Goal: Task Accomplishment & Management: Complete application form

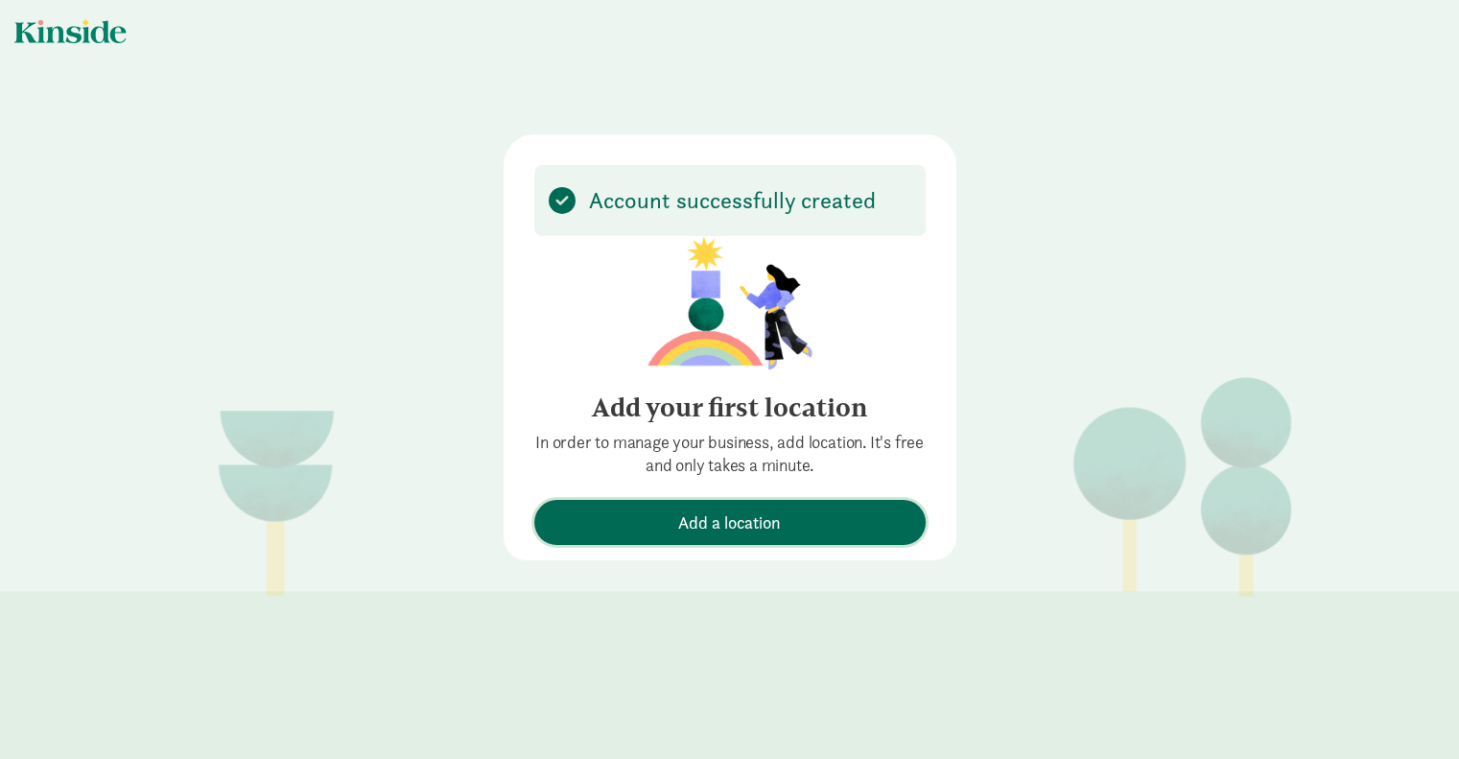
click at [744, 519] on span "Add a location" at bounding box center [729, 522] width 103 height 26
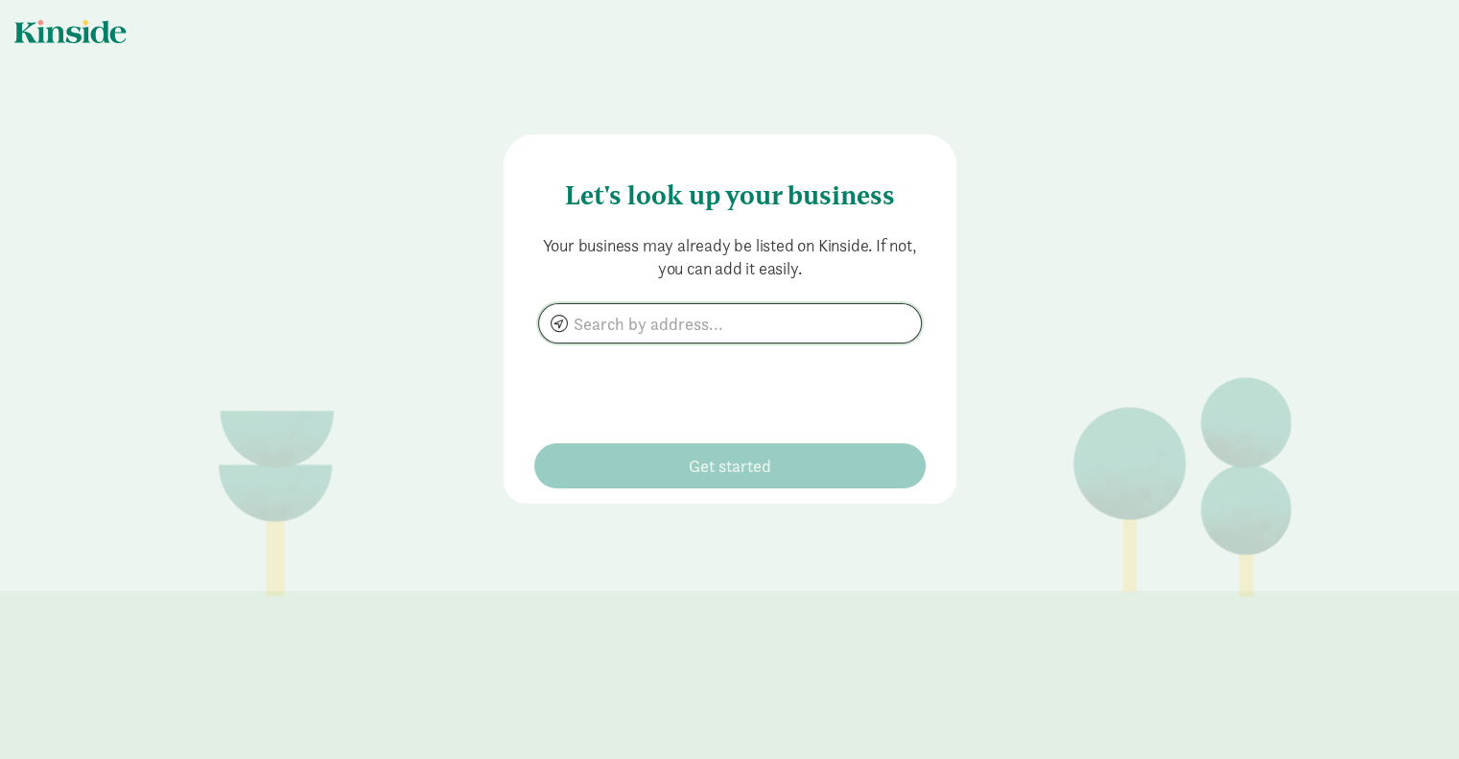
click at [687, 319] on input at bounding box center [730, 323] width 382 height 38
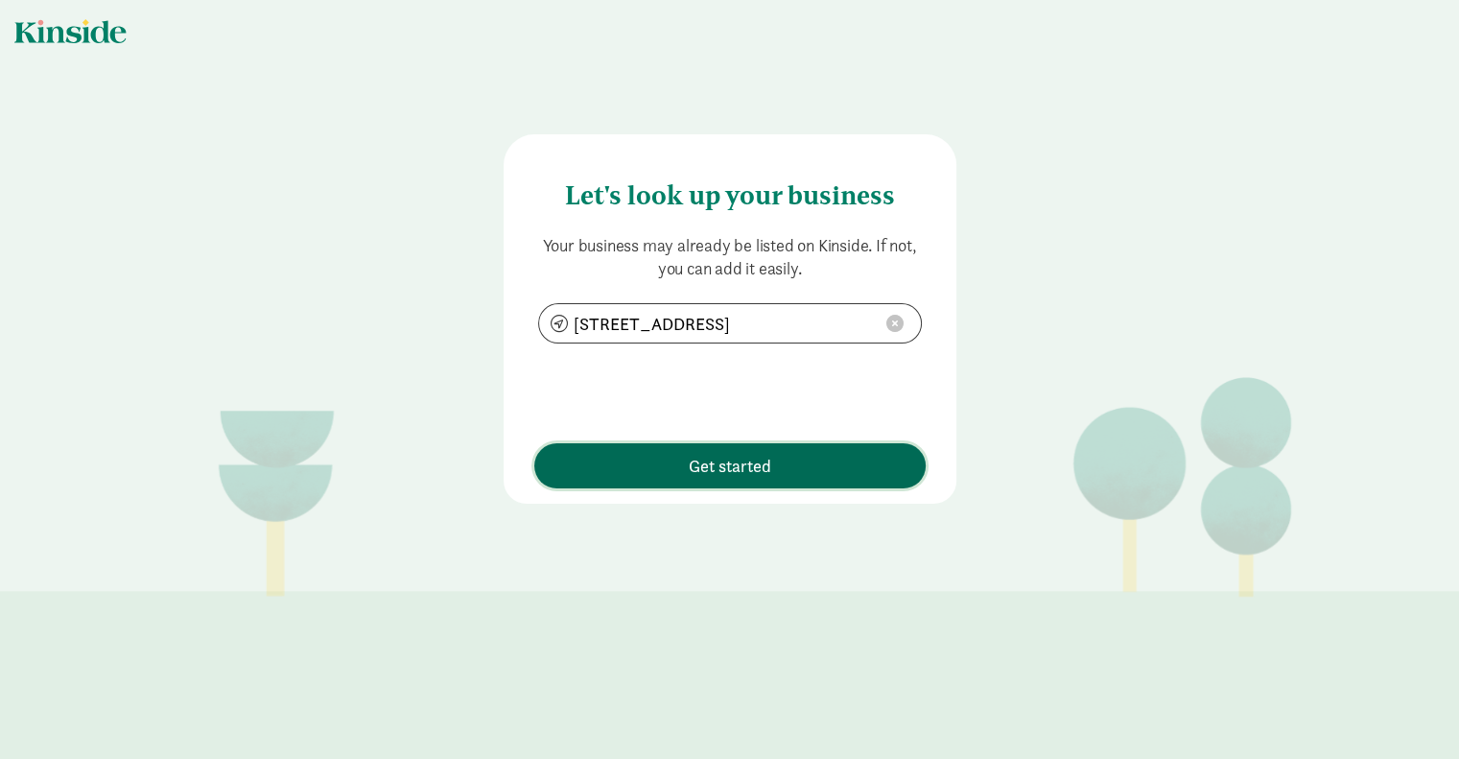
click at [741, 472] on span "Get started" at bounding box center [730, 466] width 83 height 26
type input "1691 Windbury Ct, Montgomery, IL 60538"
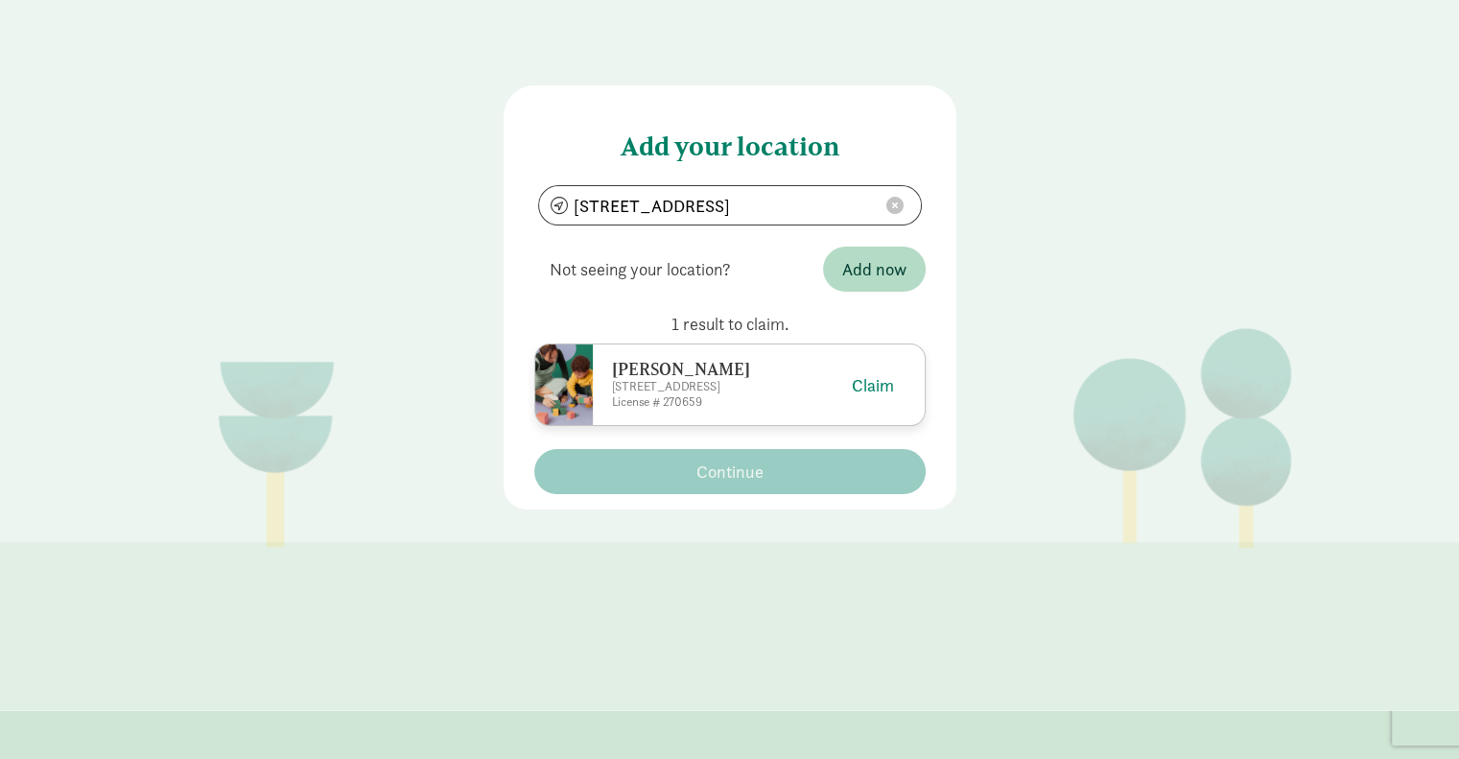
scroll to position [50, 0]
click at [875, 384] on button "Claim" at bounding box center [873, 384] width 42 height 26
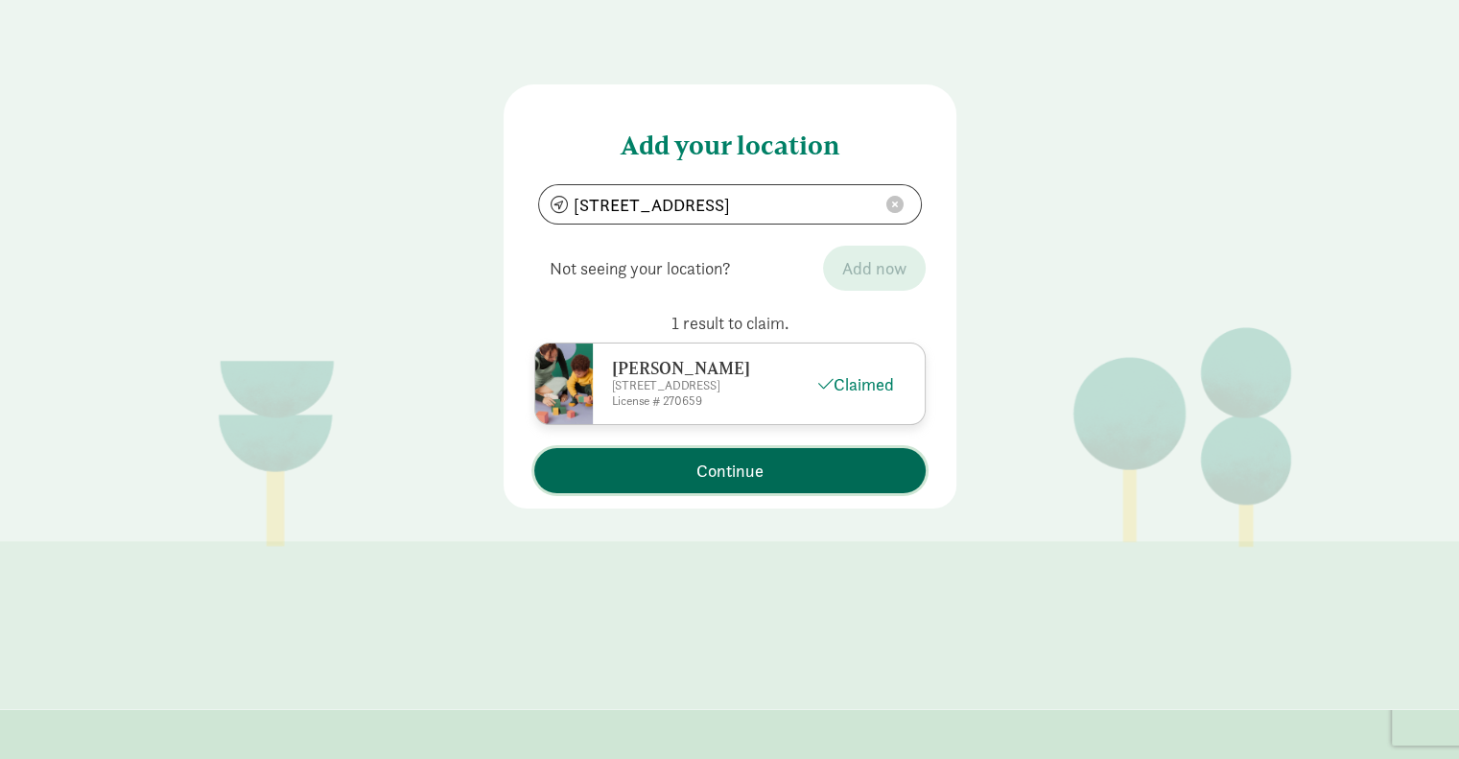
click at [696, 483] on span "Continue" at bounding box center [729, 471] width 67 height 26
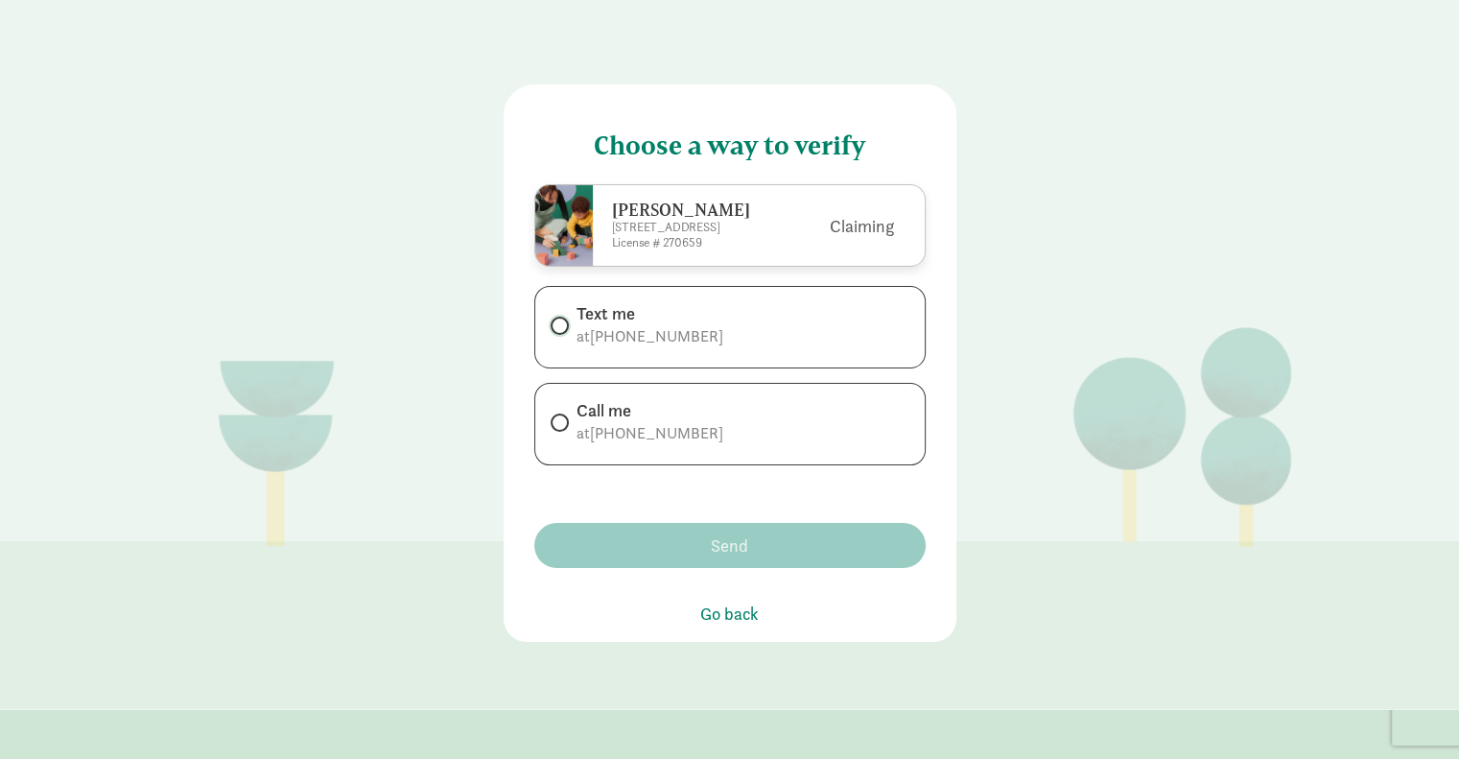
click at [551, 332] on input "Text me at +16303629267" at bounding box center [557, 325] width 12 height 12
radio input "true"
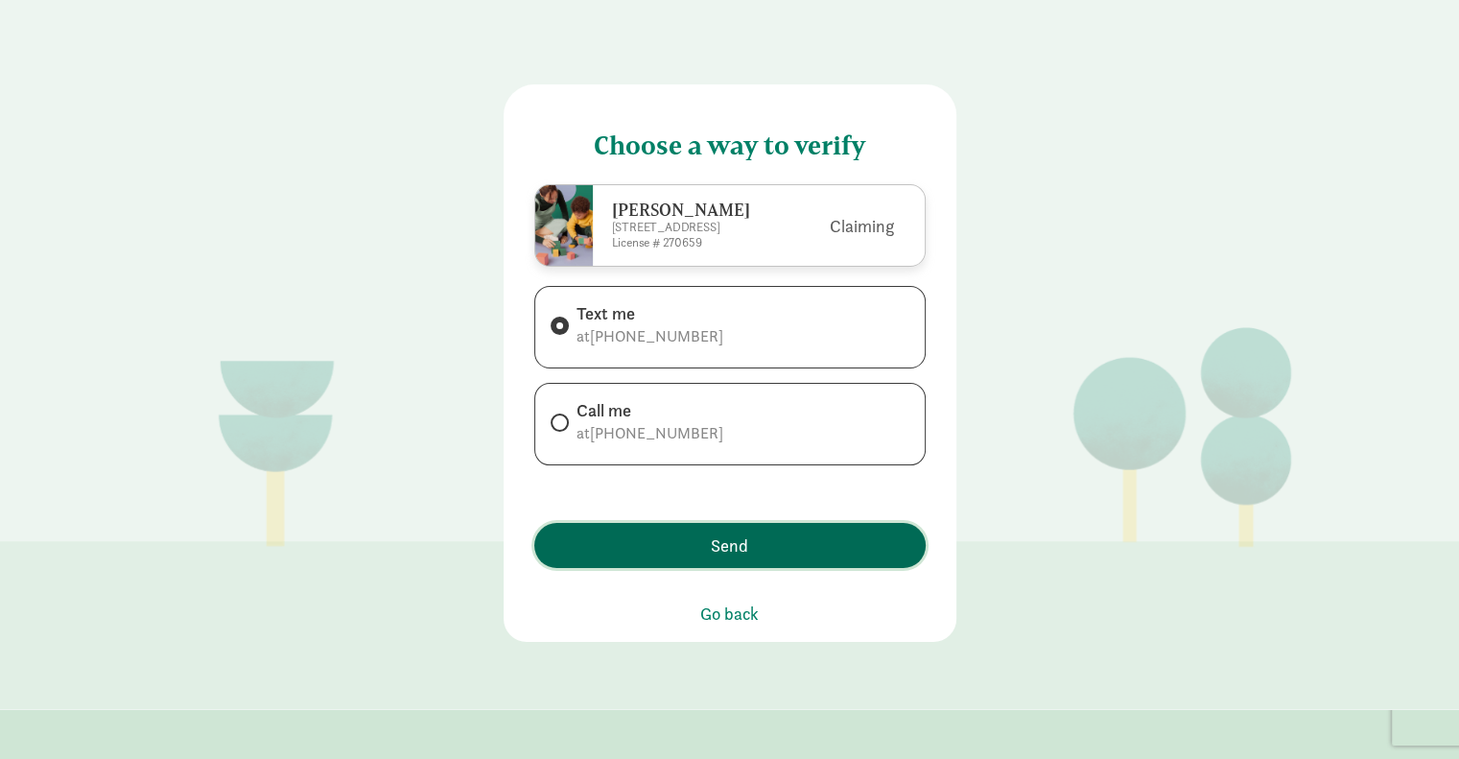
click at [741, 558] on span "Send" at bounding box center [730, 545] width 372 height 26
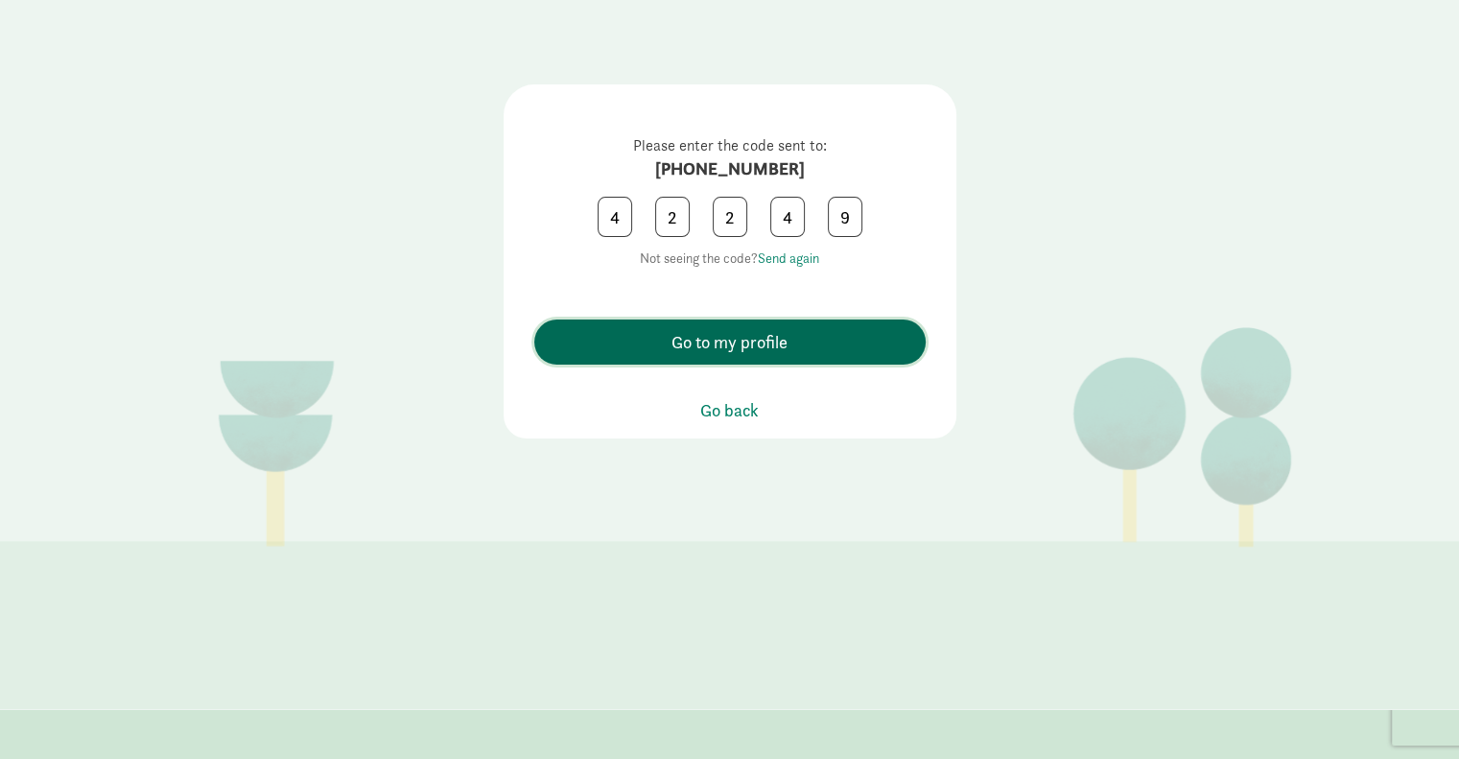
click at [750, 359] on button "Go to my profile" at bounding box center [729, 341] width 391 height 45
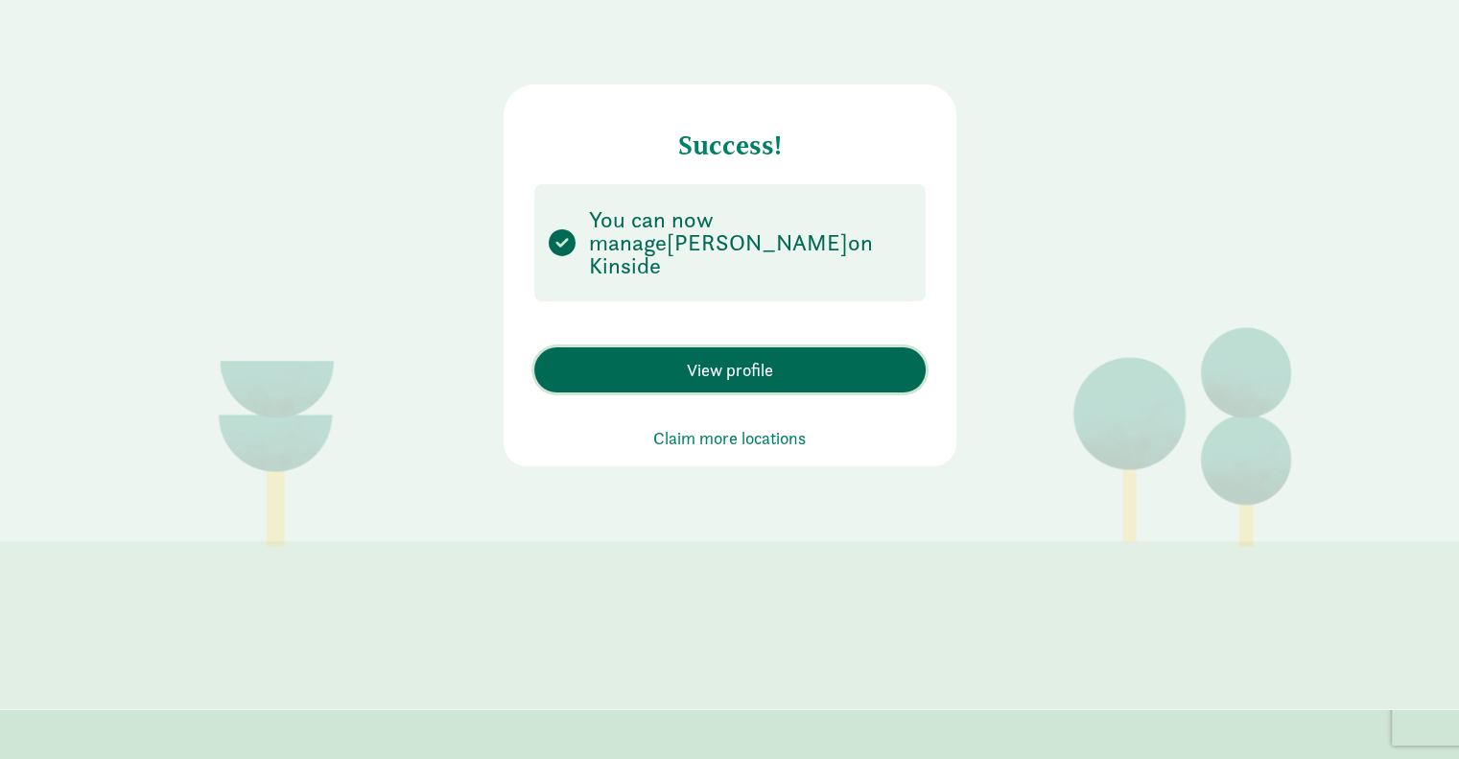
click at [744, 357] on span "View profile" at bounding box center [730, 370] width 86 height 26
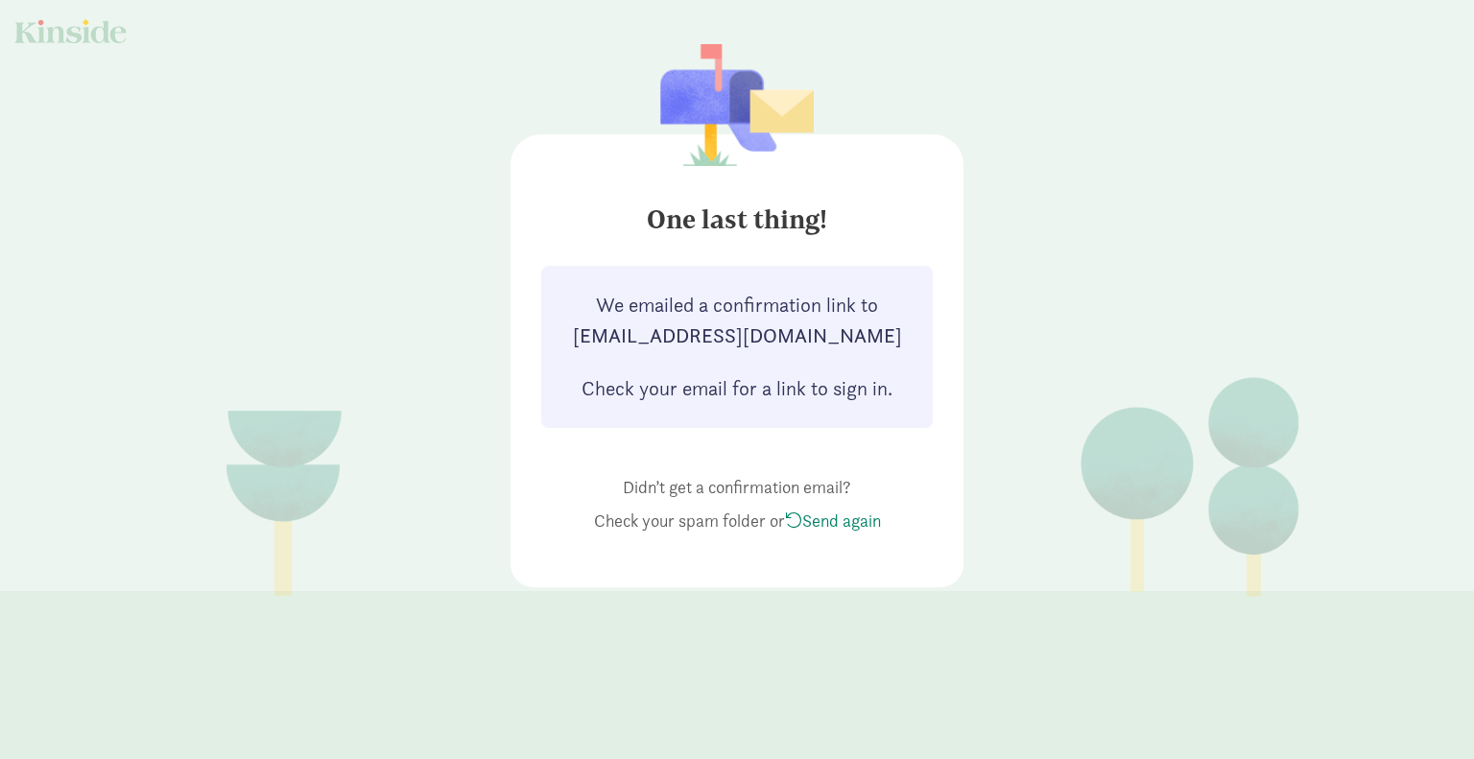
click at [89, 28] on div at bounding box center [70, 31] width 112 height 24
drag, startPoint x: 857, startPoint y: 391, endPoint x: 704, endPoint y: 324, distance: 166.7
click at [704, 324] on div "We emailed a confirmation link to [EMAIL_ADDRESS][DOMAIN_NAME] Check your email…" at bounding box center [736, 347] width 343 height 114
click at [704, 324] on strong "[EMAIL_ADDRESS][DOMAIN_NAME]" at bounding box center [736, 335] width 343 height 31
click at [955, 433] on div "One last thing! We emailed a confirmation link to [EMAIL_ADDRESS][DOMAIN_NAME] …" at bounding box center [736, 360] width 453 height 453
